Goal: Transaction & Acquisition: Purchase product/service

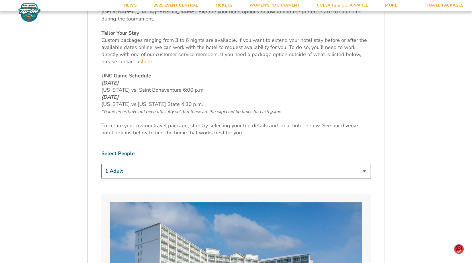
scroll to position [285, 0]
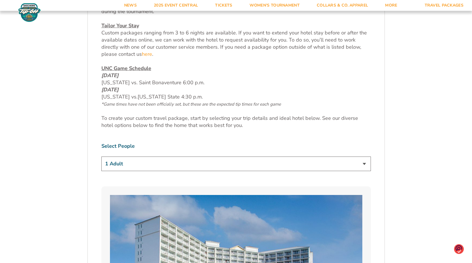
click at [363, 157] on select "1 Adult 2 Adults 3 Adults 4 Adults 2 Adults + 1 Child 2 Adults + 2 Children 2 A…" at bounding box center [236, 164] width 270 height 15
select select "2 Adults"
click at [101, 157] on select "1 Adult 2 Adults 3 Adults 4 Adults 2 Adults + 1 Child 2 Adults + 2 Children 2 A…" at bounding box center [236, 164] width 270 height 15
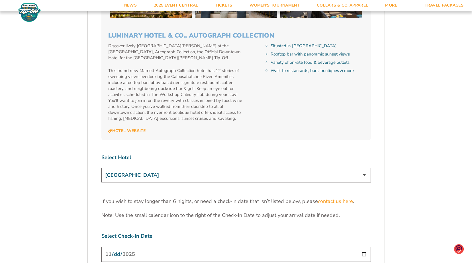
scroll to position [1709, 0]
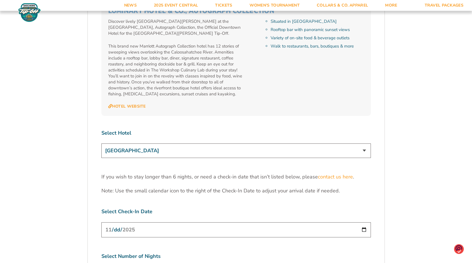
click at [364, 144] on select "[GEOGRAPHIC_DATA] [GEOGRAPHIC_DATA] [GEOGRAPHIC_DATA], Autograph Collection" at bounding box center [236, 151] width 270 height 15
select select "18477"
click at [101, 144] on select "[GEOGRAPHIC_DATA] [GEOGRAPHIC_DATA] [GEOGRAPHIC_DATA], Autograph Collection" at bounding box center [236, 151] width 270 height 15
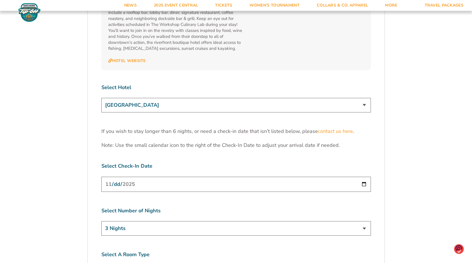
scroll to position [1766, 0]
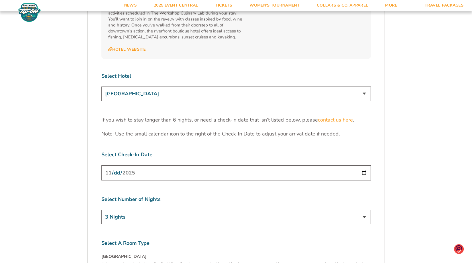
click at [364, 210] on select "3 Nights 4 Nights 5 Nights 6 Nights" at bounding box center [236, 217] width 270 height 15
select select "4 Nights"
click at [101, 210] on select "3 Nights 4 Nights 5 Nights 6 Nights" at bounding box center [236, 217] width 270 height 15
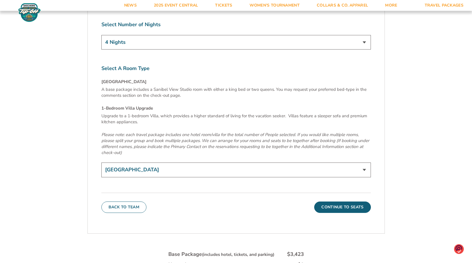
scroll to position [1966, 0]
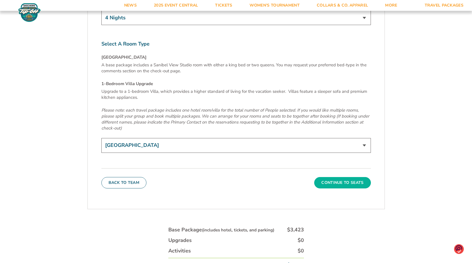
click at [349, 177] on button "Continue To Seats" at bounding box center [342, 182] width 56 height 11
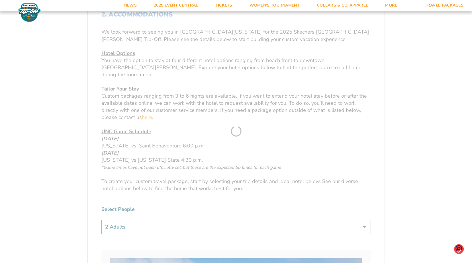
scroll to position [125, 0]
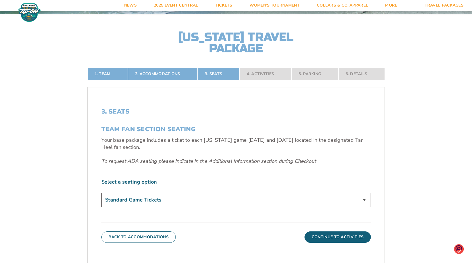
click at [364, 201] on select "Standard Game Tickets" at bounding box center [236, 200] width 270 height 15
click at [360, 200] on select "Standard Game Tickets" at bounding box center [236, 200] width 270 height 15
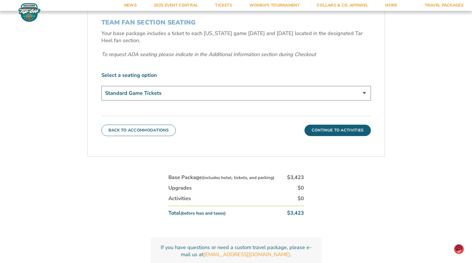
scroll to position [215, 0]
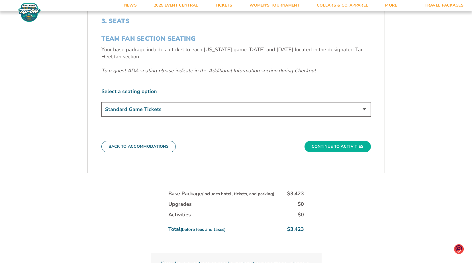
click at [340, 146] on button "Continue To Activities" at bounding box center [338, 146] width 66 height 11
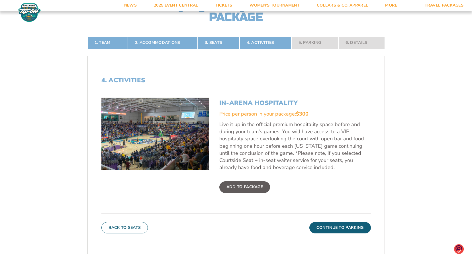
scroll to position [181, 0]
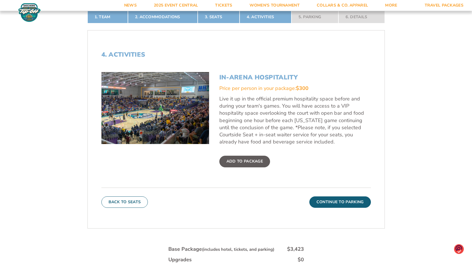
click at [235, 162] on label "Add To Package" at bounding box center [244, 161] width 51 height 11
click at [0, 0] on input "Add To Package" at bounding box center [0, 0] width 0 height 0
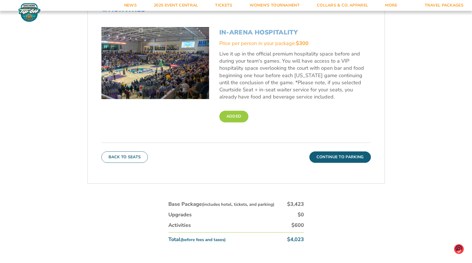
scroll to position [238, 0]
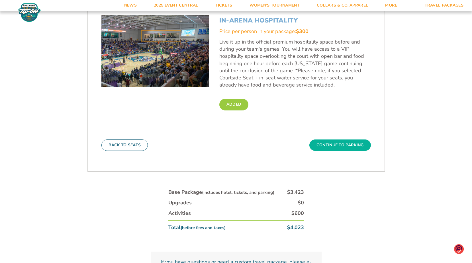
click at [340, 146] on button "Continue To Parking" at bounding box center [340, 145] width 62 height 11
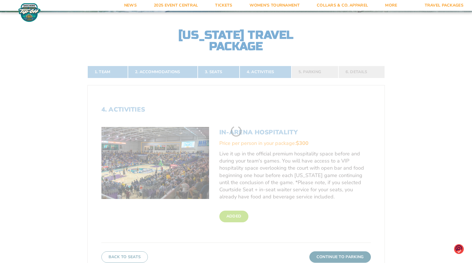
scroll to position [125, 0]
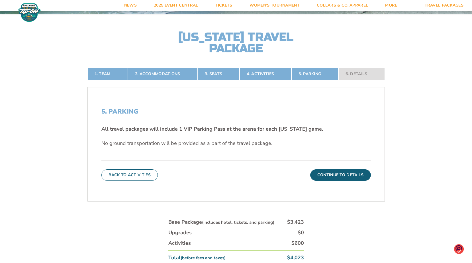
click at [344, 174] on button "Continue To Details" at bounding box center [340, 175] width 61 height 11
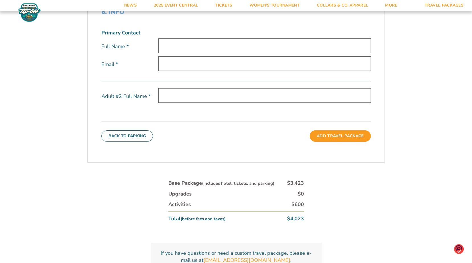
scroll to position [214, 0]
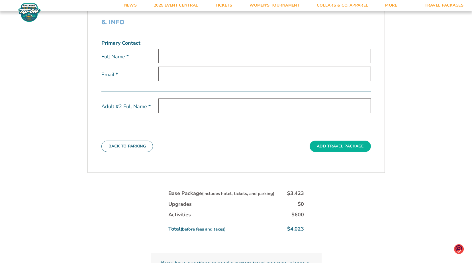
click at [335, 145] on button "Add Travel Package" at bounding box center [340, 146] width 61 height 11
